Goal: Information Seeking & Learning: Learn about a topic

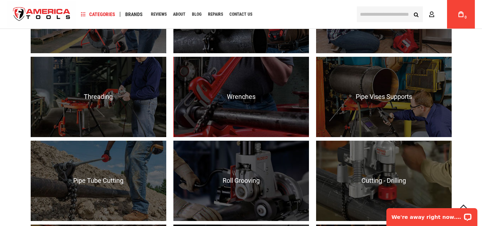
scroll to position [538, 0]
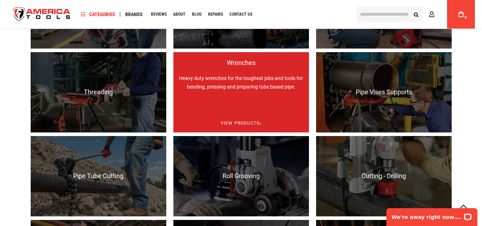
click at [233, 84] on p "Heavy duty wrenches for the toughest jobs and tools for bending, pressing and p…" at bounding box center [241, 110] width 136 height 80
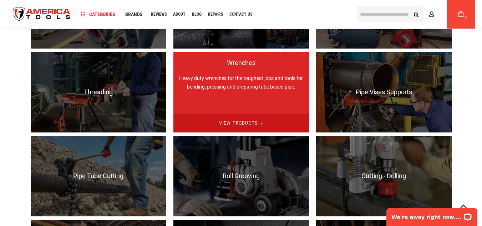
click at [234, 122] on span "View Products" at bounding box center [241, 123] width 136 height 18
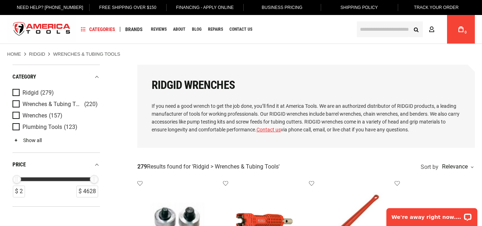
click at [22, 141] on link "Show all" at bounding box center [26, 140] width 29 height 6
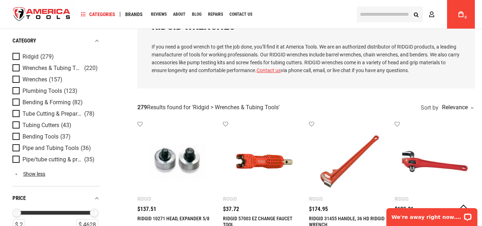
scroll to position [71, 0]
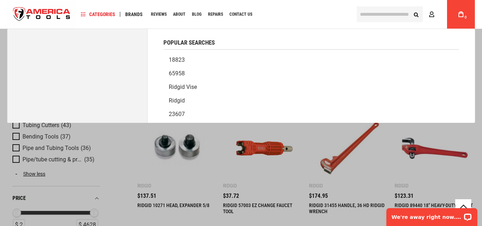
click at [380, 19] on input "text" at bounding box center [390, 14] width 66 height 16
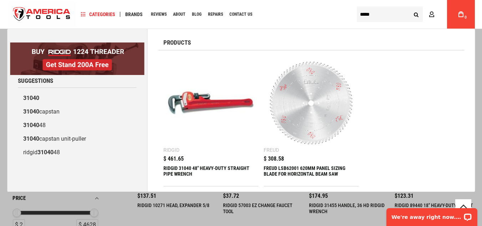
type input "*****"
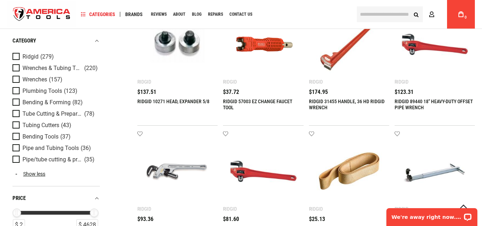
scroll to position [0, 0]
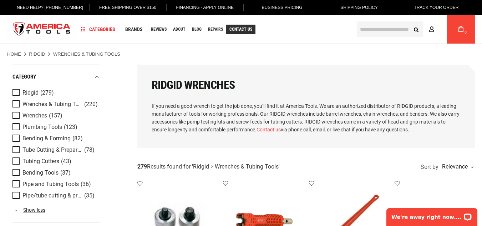
click at [243, 30] on span "Contact Us" at bounding box center [241, 29] width 23 height 4
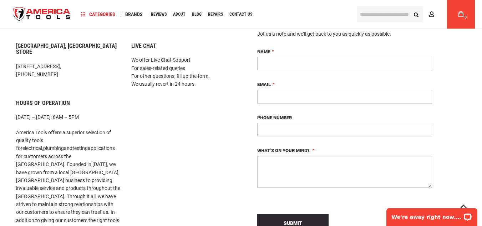
scroll to position [71, 0]
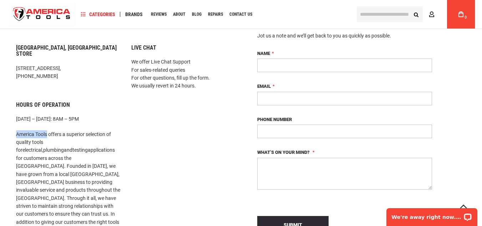
drag, startPoint x: 15, startPoint y: 127, endPoint x: 48, endPoint y: 128, distance: 33.2
click at [48, 128] on div "Miami, FL Store 1157 NW 159th Dr, Miami, FL 33169, +1 305-513-9914 Hours of Ope…" at bounding box center [68, 215] width 115 height 341
copy p "America Tools"
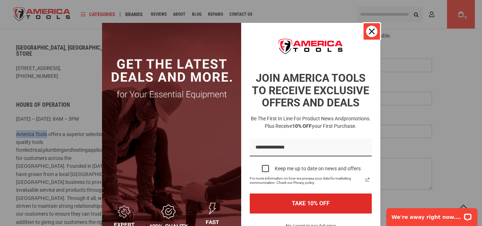
click at [369, 33] on icon "close icon" at bounding box center [372, 32] width 6 height 6
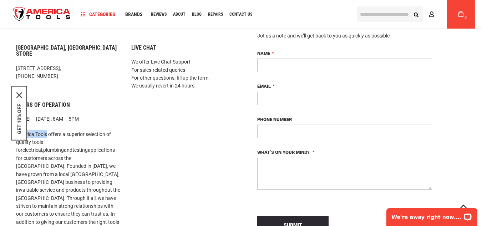
drag, startPoint x: 15, startPoint y: 61, endPoint x: 96, endPoint y: 58, distance: 81.1
click at [96, 58] on div "Miami, FL Store 1157 NW 159th Dr, Miami, FL 33169, +1 305-513-9914 Hours of Ope…" at bounding box center [68, 215] width 115 height 341
copy p "1157 NW 159th Dr, Miami, FL 33169"
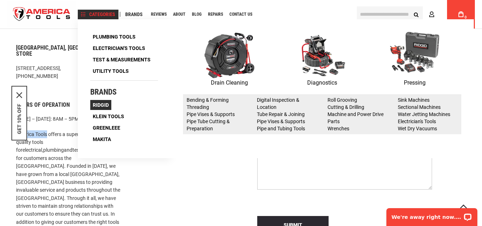
click at [97, 104] on span "Ridgid" at bounding box center [101, 104] width 16 height 5
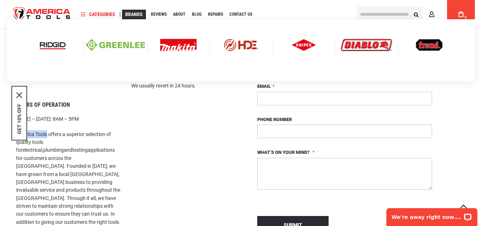
click at [55, 44] on img at bounding box center [53, 45] width 30 height 12
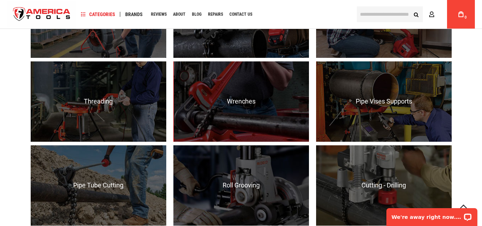
scroll to position [541, 0]
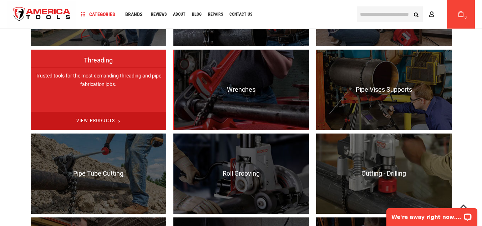
click at [96, 119] on span "View Products" at bounding box center [99, 121] width 136 height 18
click at [96, 123] on span "View Products" at bounding box center [99, 121] width 136 height 18
click at [93, 118] on span "View Products" at bounding box center [99, 121] width 136 height 18
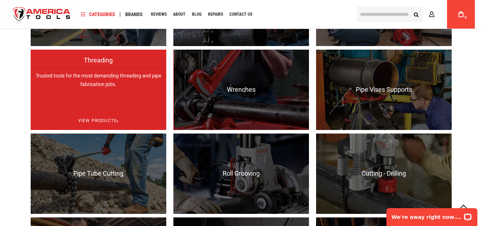
click at [96, 63] on span "Threading" at bounding box center [99, 64] width 136 height 14
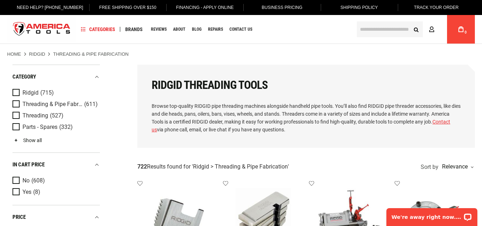
click at [20, 140] on link "Show all" at bounding box center [26, 140] width 29 height 6
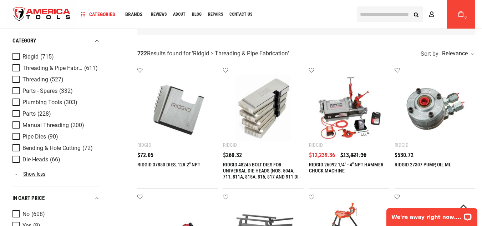
scroll to position [108, 0]
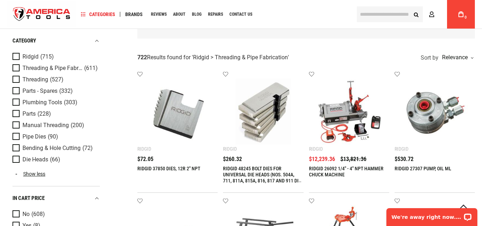
click at [371, 15] on input "text" at bounding box center [390, 14] width 66 height 16
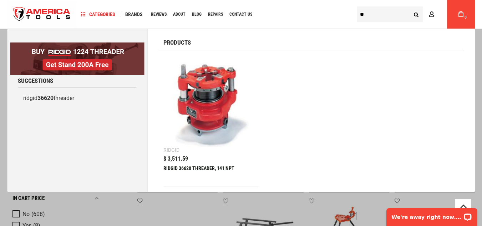
type input "*"
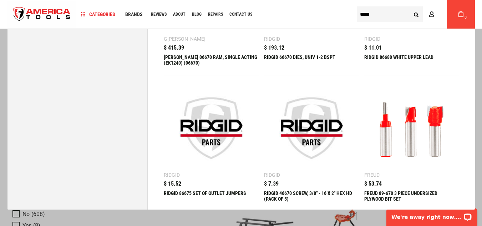
scroll to position [0, 0]
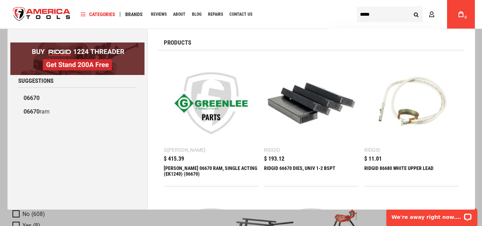
click at [394, 18] on input "*****" at bounding box center [390, 14] width 66 height 16
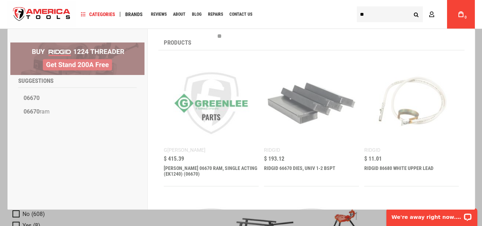
type input "*"
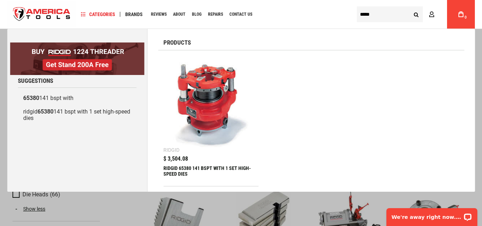
type input "*****"
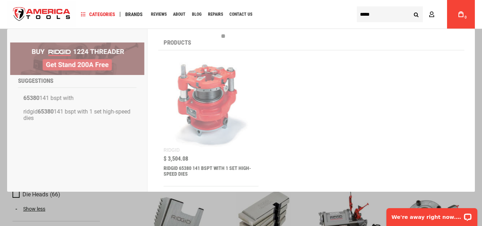
drag, startPoint x: 382, startPoint y: 11, endPoint x: 334, endPoint y: 16, distance: 48.0
click at [334, 16] on div "Navigation Categories Plumbing Tools Drain Cleaning Diagnostics Pressing Saws" at bounding box center [241, 14] width 468 height 29
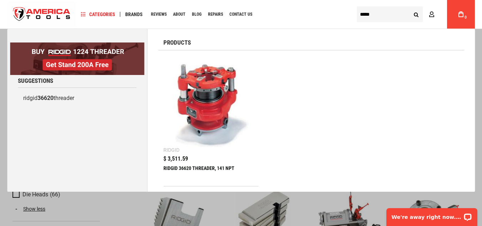
click at [371, 14] on input "*****" at bounding box center [390, 14] width 66 height 16
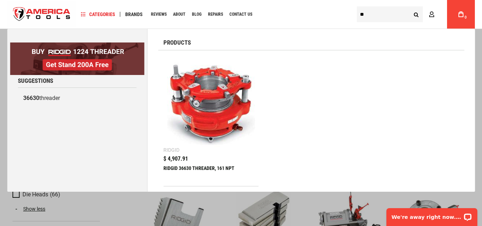
type input "*"
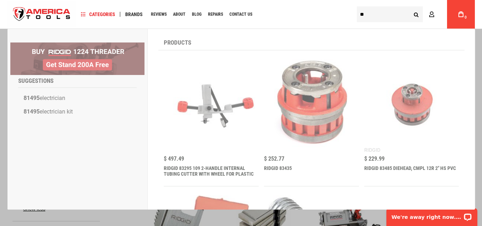
type input "*"
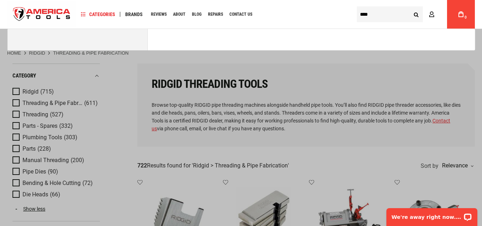
type input "*****"
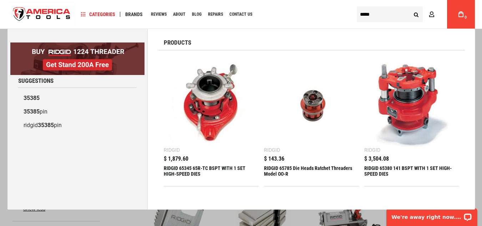
drag, startPoint x: 380, startPoint y: 16, endPoint x: 344, endPoint y: 13, distance: 36.2
click at [344, 13] on div "Navigation Categories Plumbing Tools Drain Cleaning Diagnostics Pressing Saws" at bounding box center [241, 14] width 468 height 29
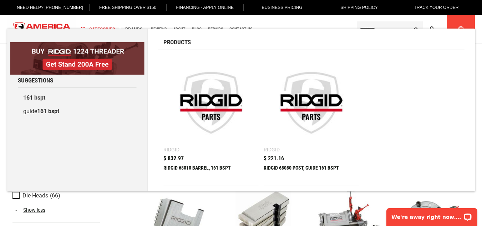
click at [382, 26] on input "********" at bounding box center [390, 29] width 66 height 16
type input "********"
click at [326, 22] on div "Navigation Categories Plumbing Tools Drain Cleaning Diagnostics Pressing Diagno…" at bounding box center [213, 29] width 275 height 29
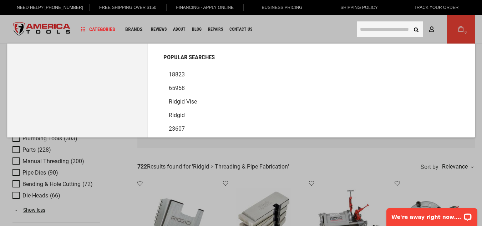
click at [371, 29] on input "text" at bounding box center [390, 29] width 66 height 16
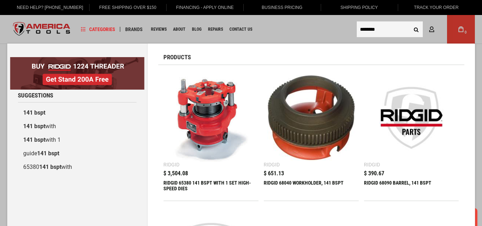
type input "********"
